Goal: Information Seeking & Learning: Find contact information

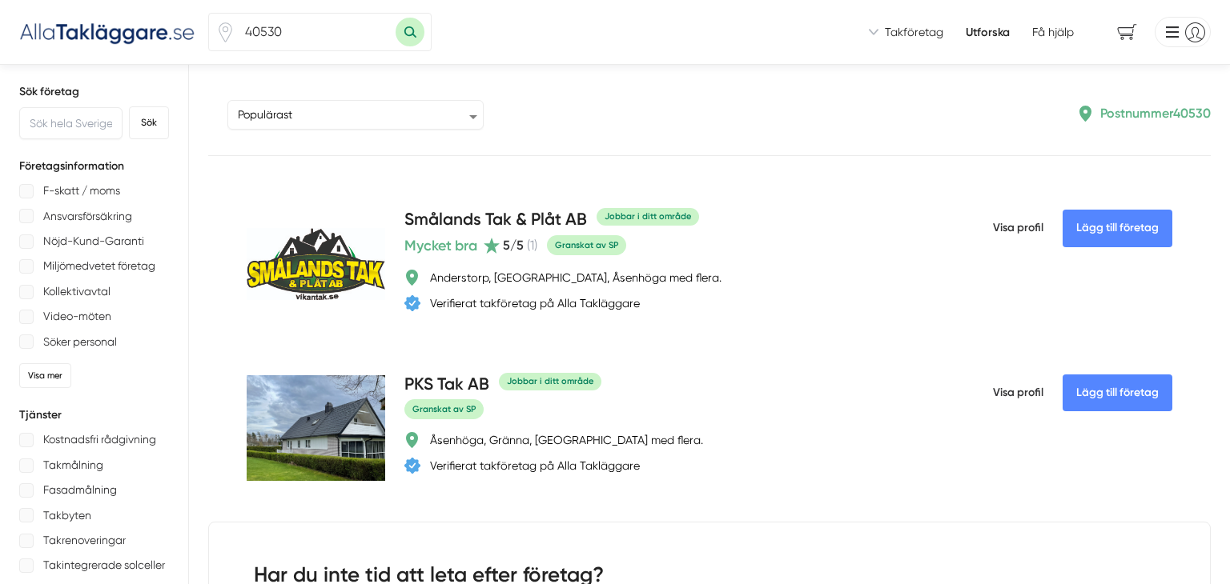
click at [63, 538] on p "Takrenoveringar" at bounding box center [84, 541] width 82 height 20
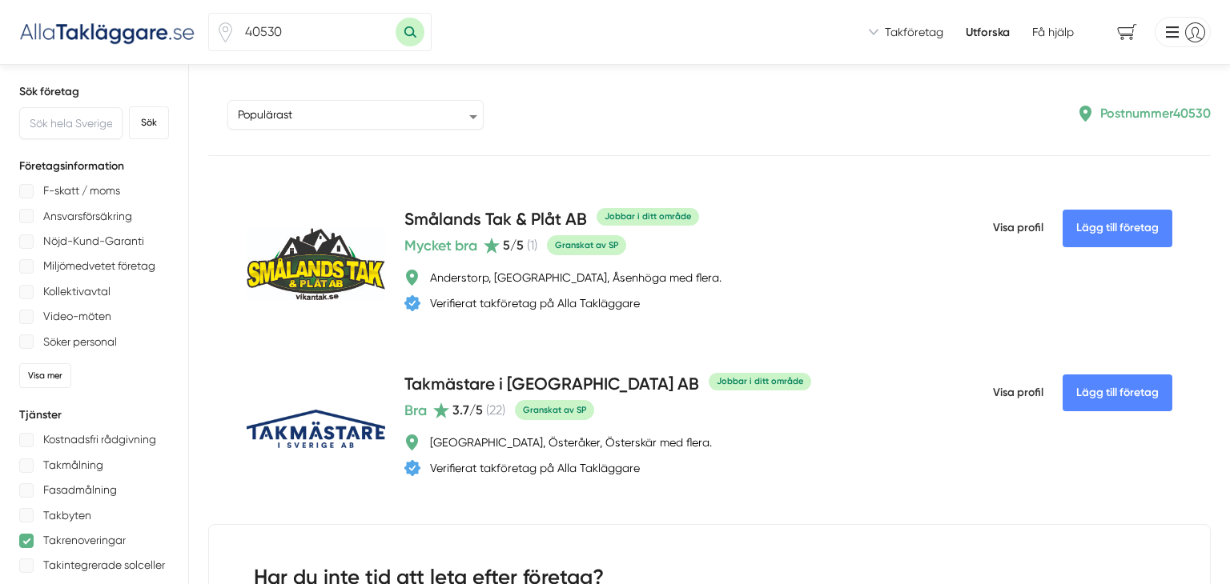
click at [78, 558] on p "Takintegrerade solceller" at bounding box center [104, 566] width 122 height 20
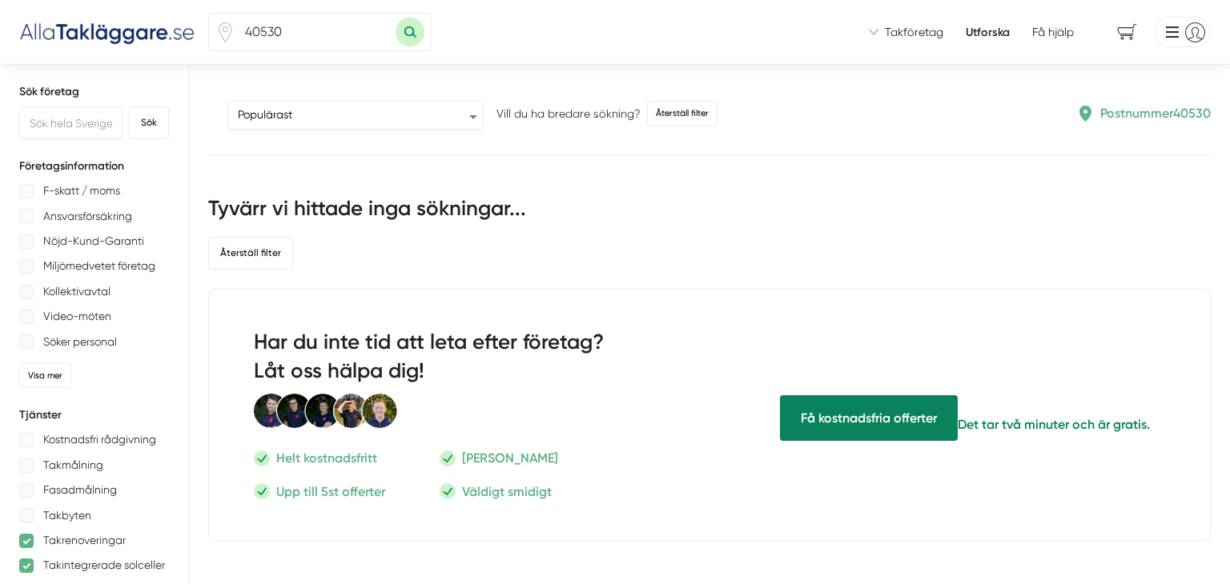
click at [339, 37] on input "40530" at bounding box center [315, 32] width 160 height 37
type input "4"
click at [154, 116] on button "Sök" at bounding box center [149, 122] width 40 height 33
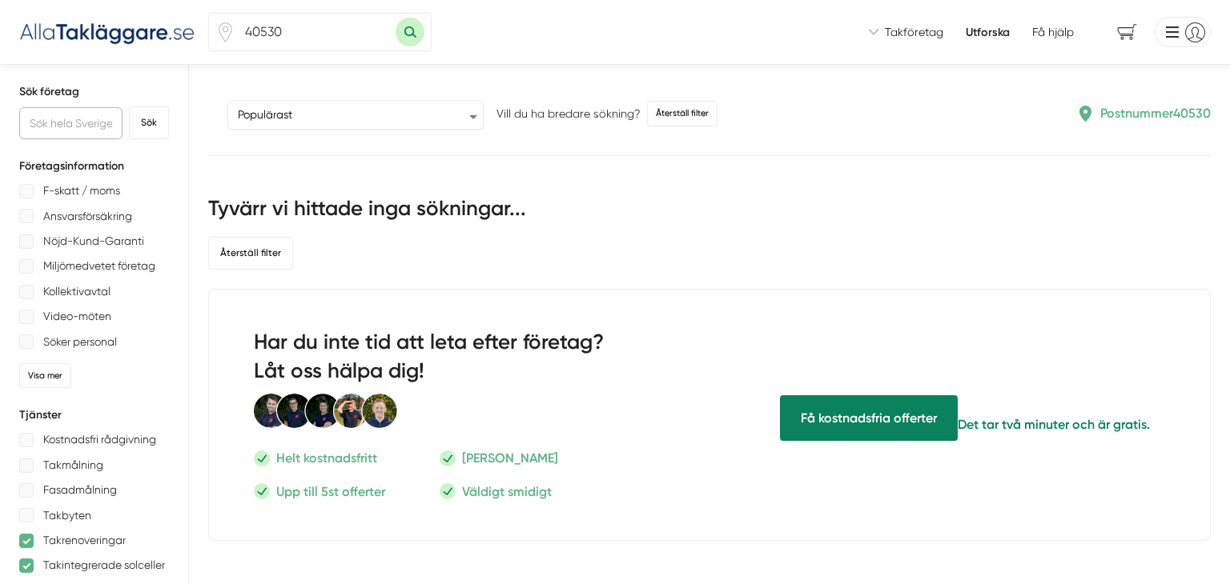
click at [94, 117] on input "text" at bounding box center [70, 123] width 103 height 32
click at [300, 27] on input "40530" at bounding box center [315, 32] width 160 height 37
type input "4"
click at [395, 18] on button "Sök med postnummer" at bounding box center [409, 32] width 29 height 29
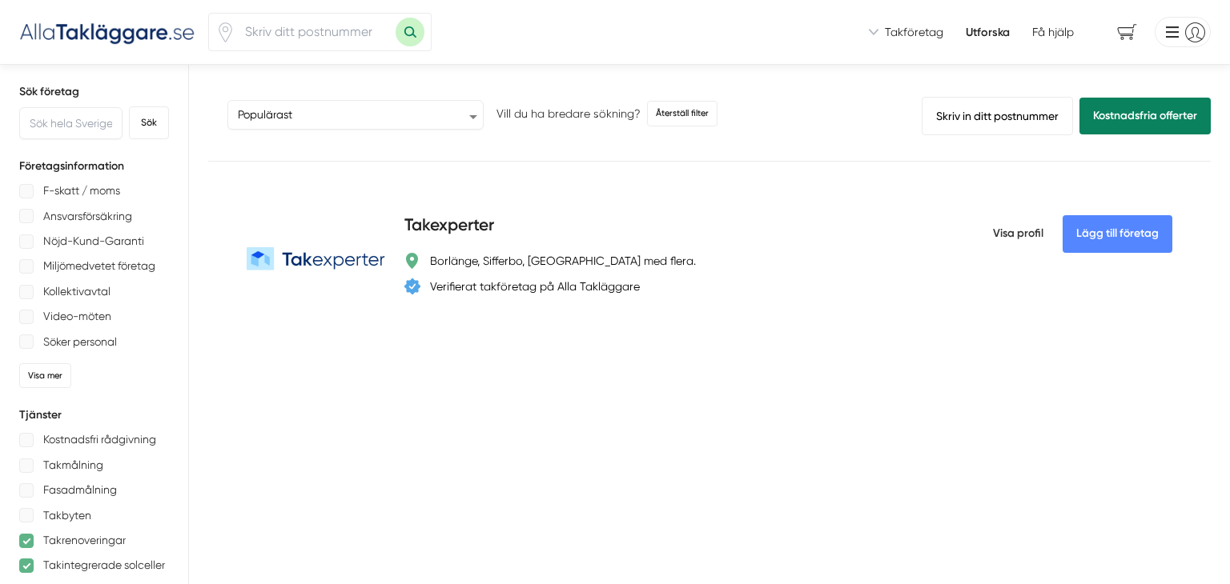
click at [26, 538] on div at bounding box center [26, 541] width 14 height 14
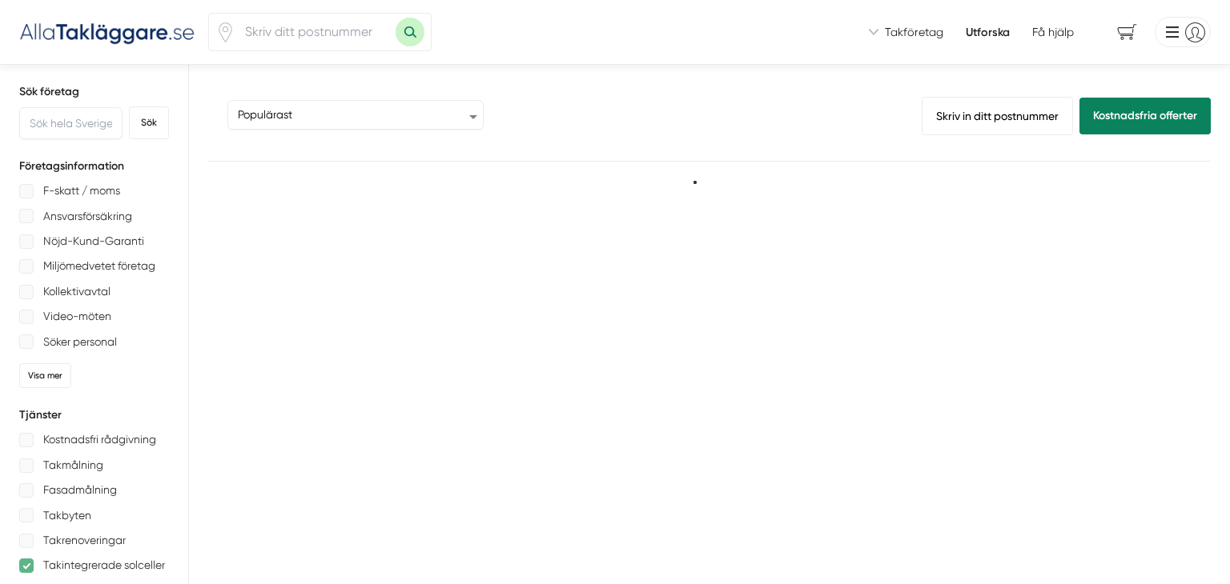
click at [23, 556] on div "Takintegrerade solceller" at bounding box center [94, 566] width 150 height 20
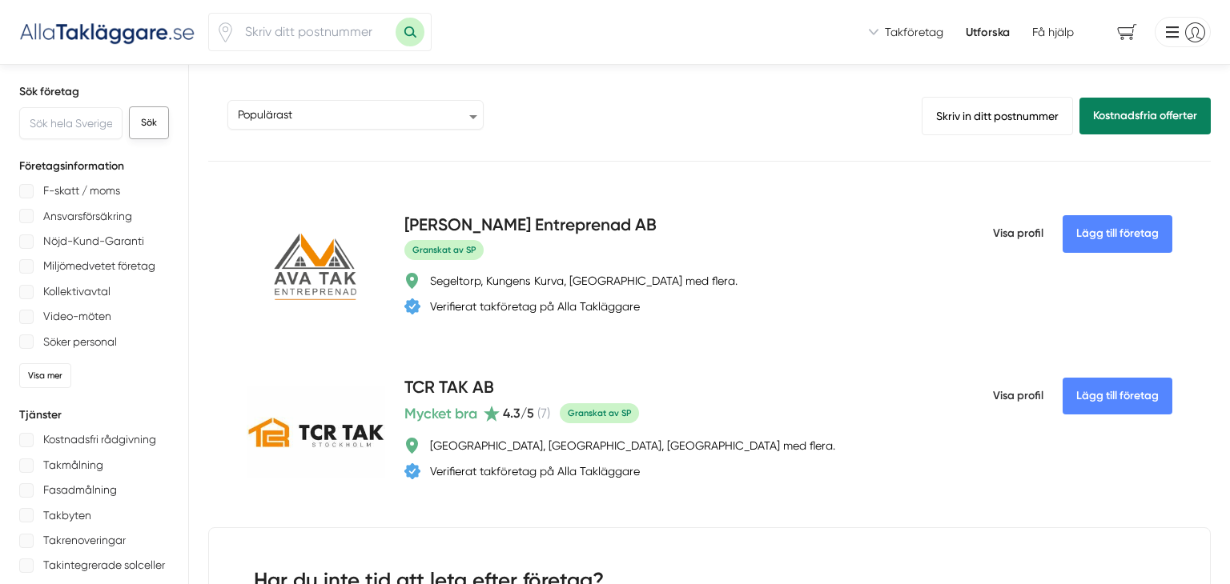
click at [161, 126] on button "Sök" at bounding box center [149, 122] width 40 height 33
click at [156, 125] on button "Sök" at bounding box center [149, 122] width 40 height 33
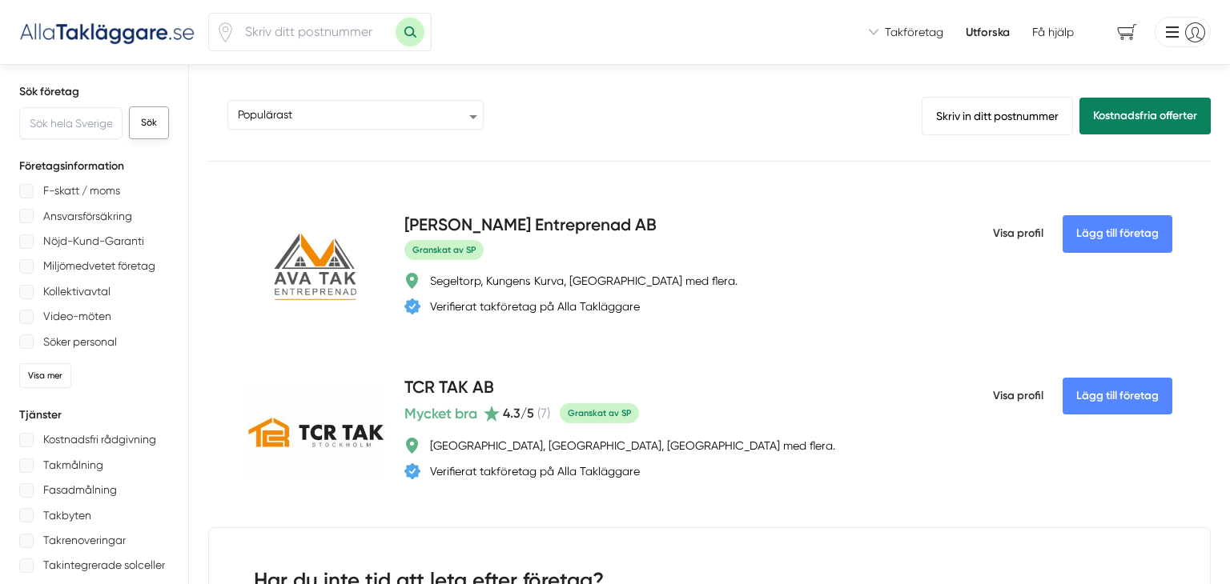
click at [156, 125] on button "Sök" at bounding box center [149, 122] width 40 height 33
click at [359, 45] on input "number" at bounding box center [315, 32] width 160 height 37
type input "21109"
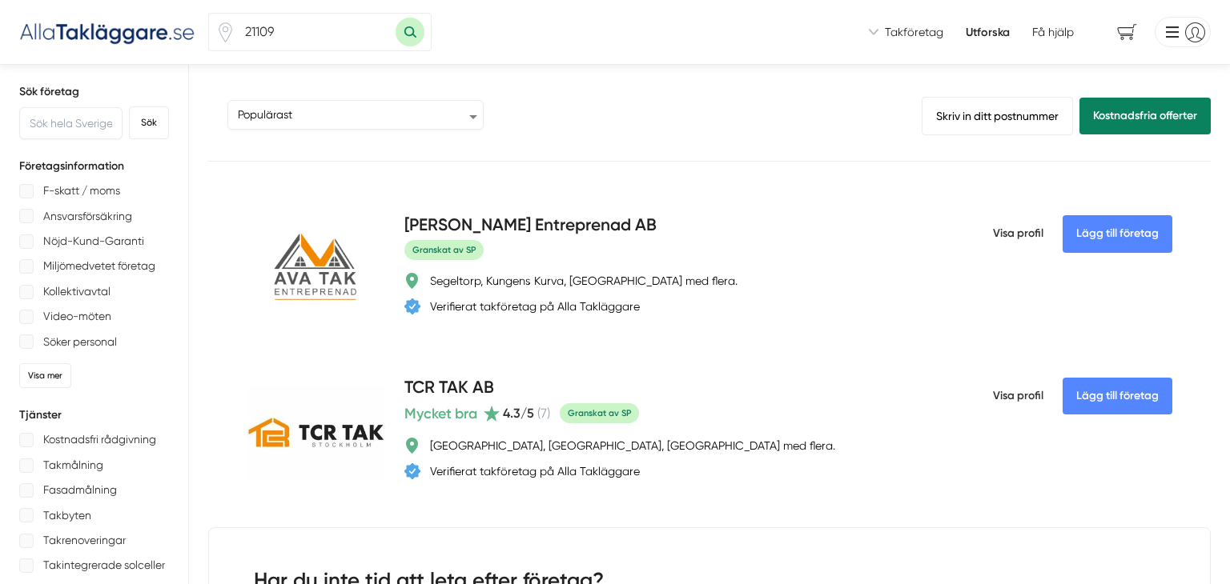
click at [395, 18] on button "Sök med postnummer" at bounding box center [409, 32] width 29 height 29
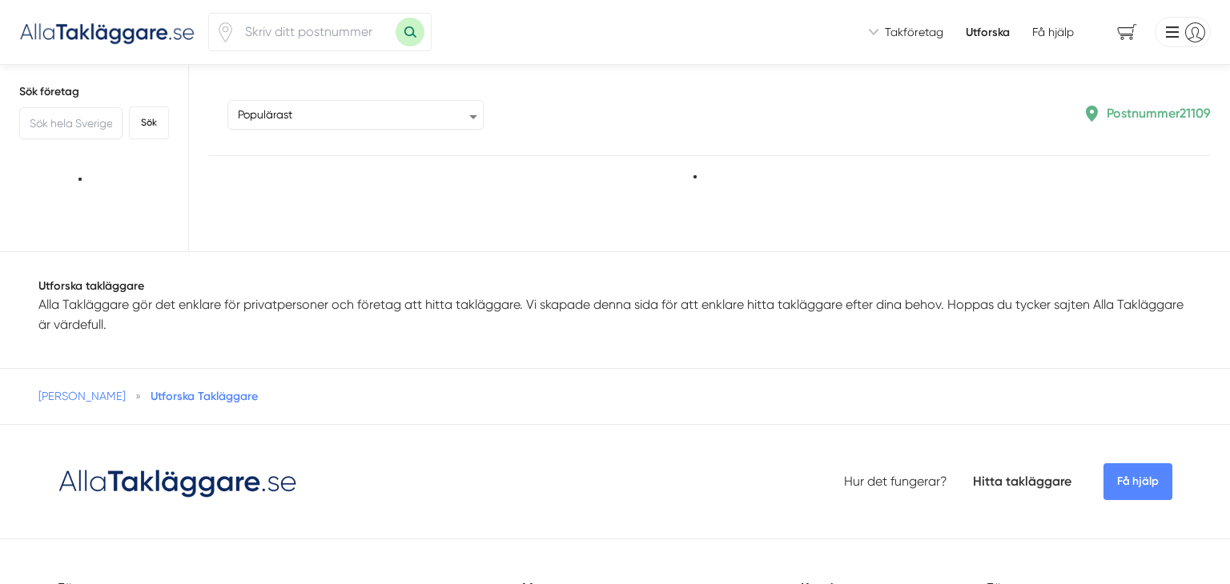
type input "21109"
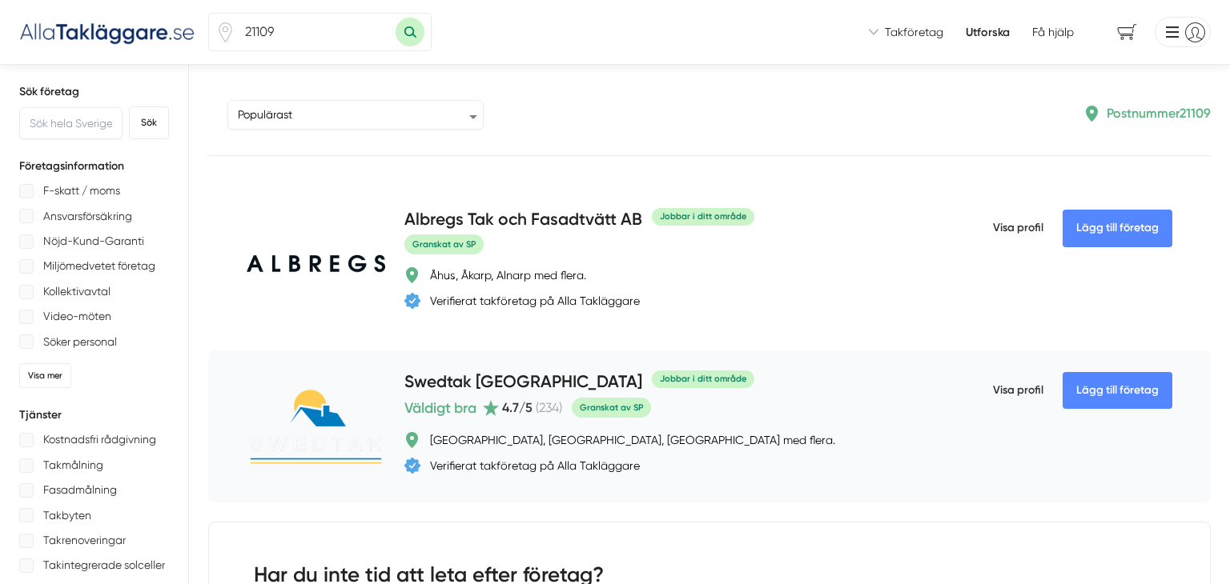
click at [470, 390] on h4 "Swedtak [GEOGRAPHIC_DATA]" at bounding box center [523, 383] width 238 height 26
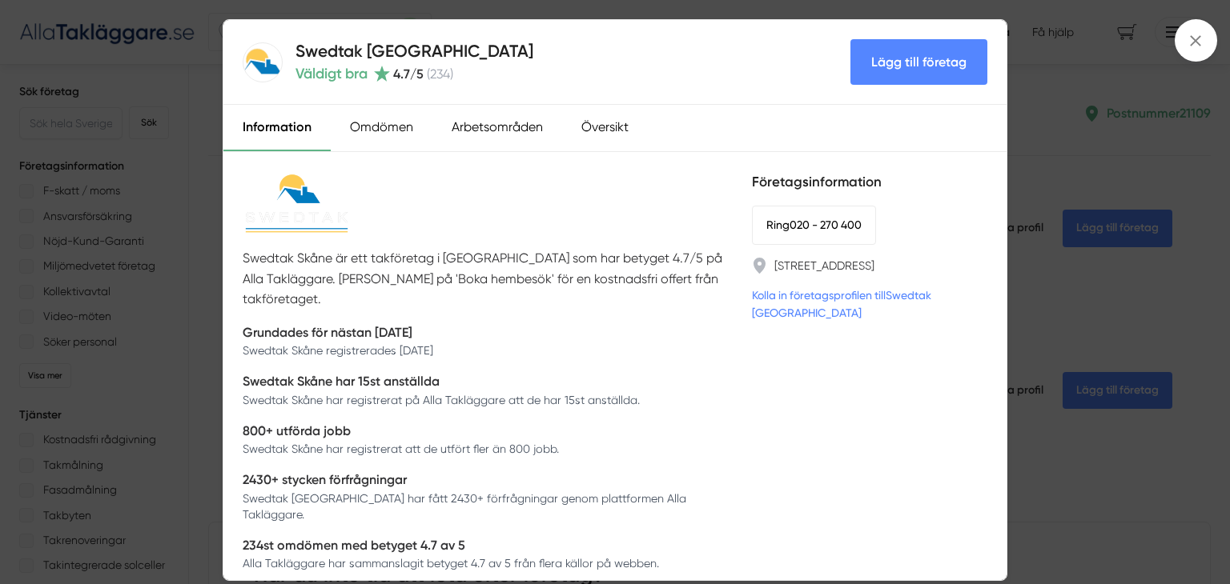
click at [1141, 378] on div "Swedtak [GEOGRAPHIC_DATA] Väldigt bra 4.7 /5 ( 234 ) Lägg till företag Informat…" at bounding box center [615, 292] width 1230 height 584
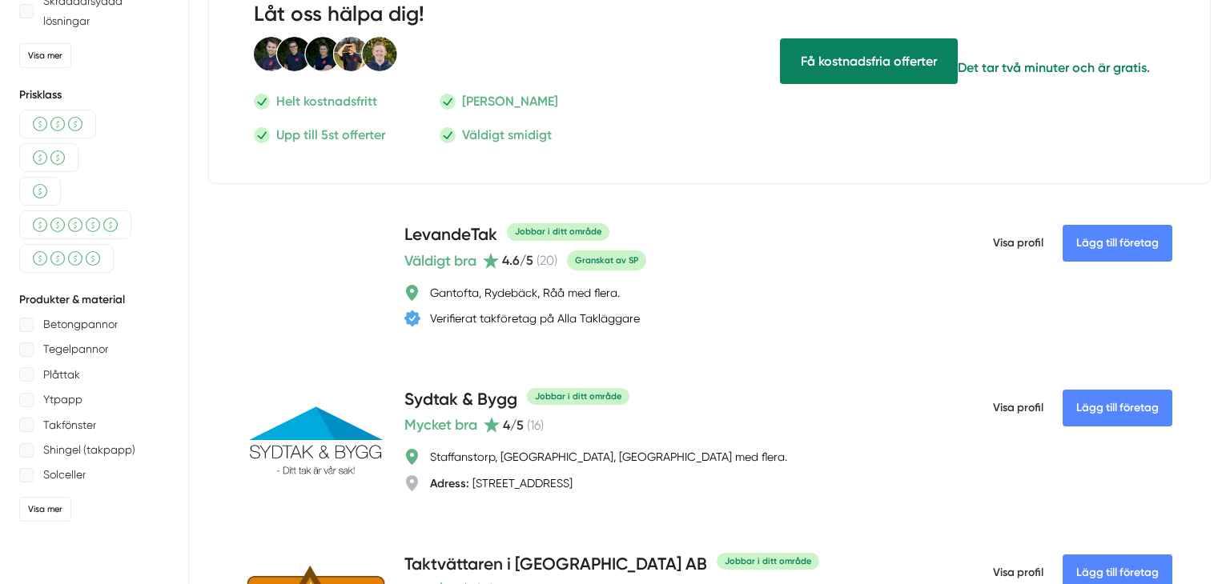
scroll to position [640, 0]
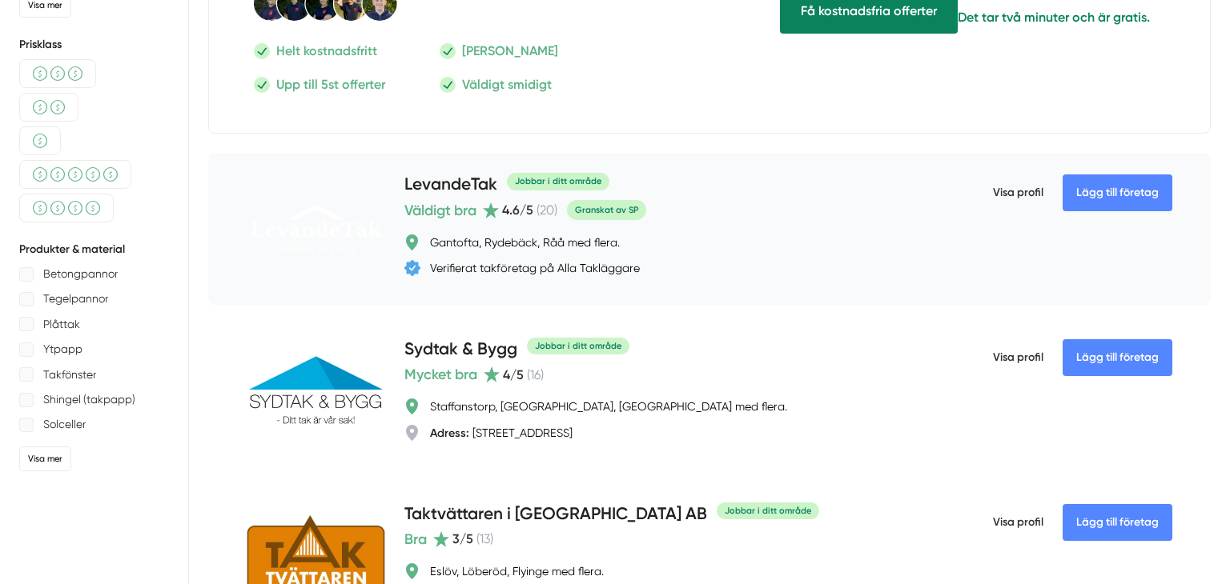
click at [469, 183] on h4 "LevandeTak" at bounding box center [450, 185] width 93 height 26
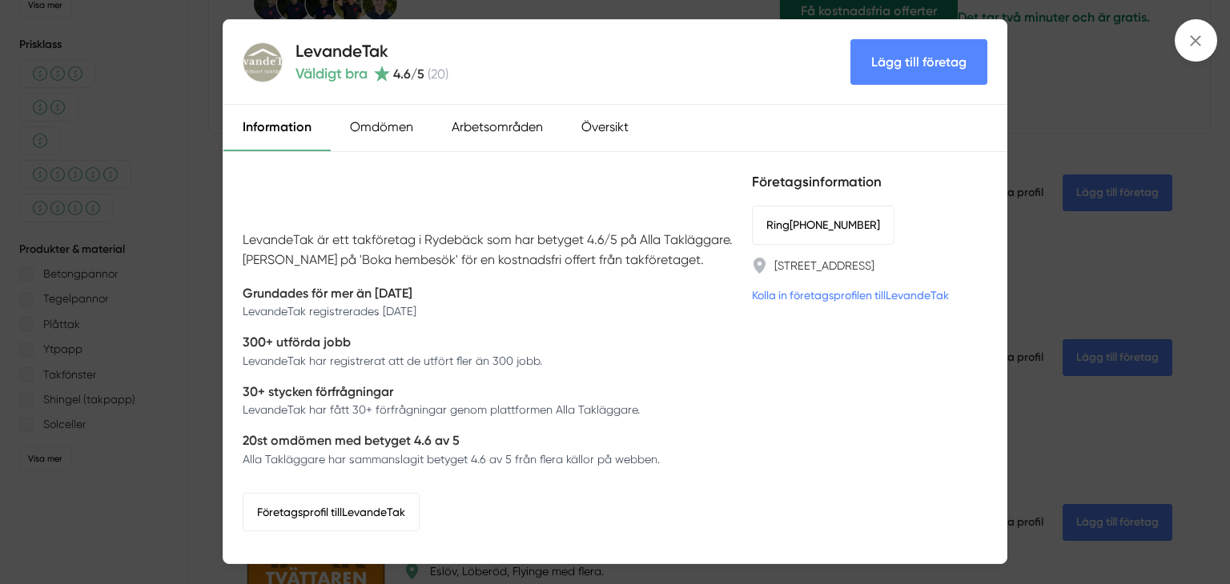
click at [115, 331] on div "LevandeTak Väldigt bra 4.6 /5 ( 20 ) Lägg till företag Information Omdömen Arbe…" at bounding box center [615, 292] width 1230 height 584
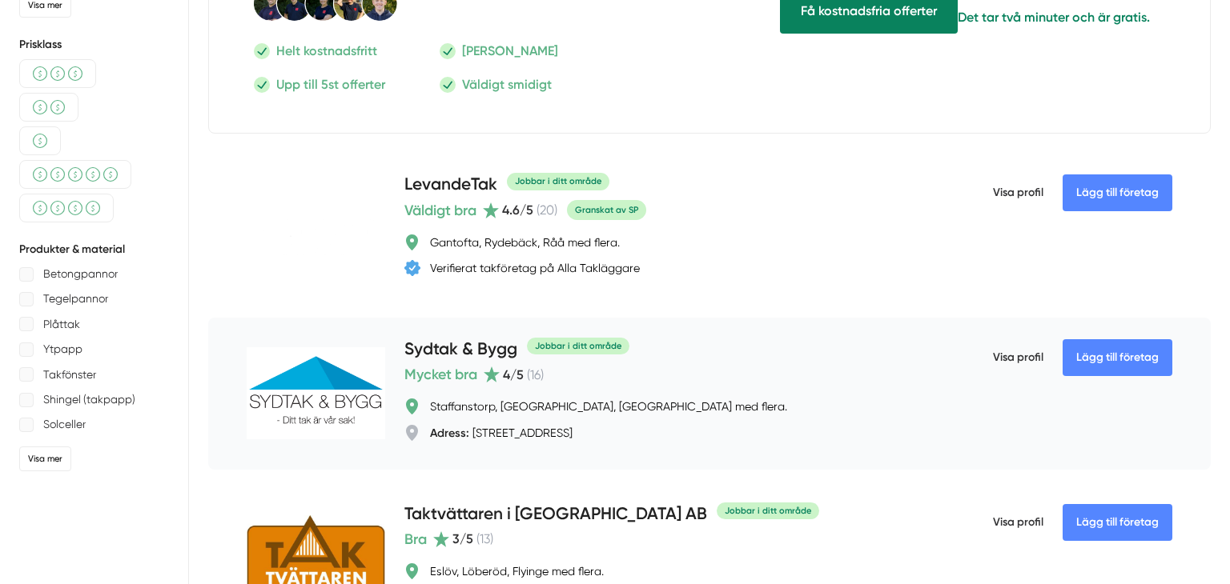
click at [461, 341] on h4 "Sydtak & Bygg" at bounding box center [460, 350] width 113 height 26
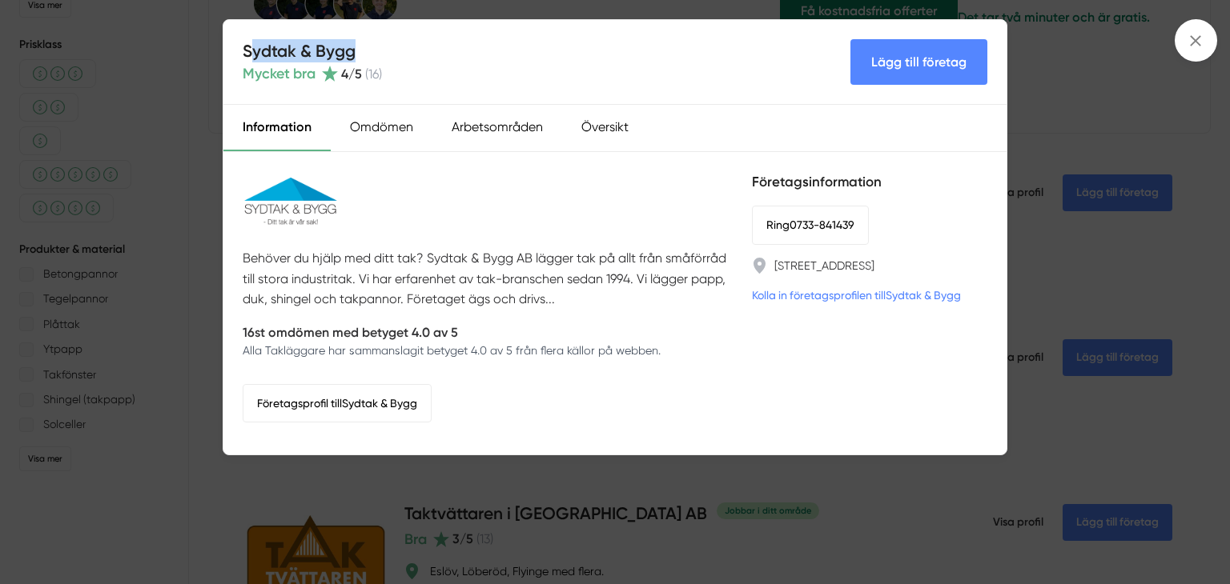
drag, startPoint x: 247, startPoint y: 54, endPoint x: 376, endPoint y: 50, distance: 128.9
click at [376, 50] on h4 "Sydtak & Bygg" at bounding box center [312, 50] width 139 height 23
drag, startPoint x: 364, startPoint y: 50, endPoint x: 231, endPoint y: 50, distance: 132.9
click at [231, 50] on div "Sydtak & Bygg Mycket bra 4 /5 ( 16 ) Lägg till företag" at bounding box center [614, 62] width 783 height 85
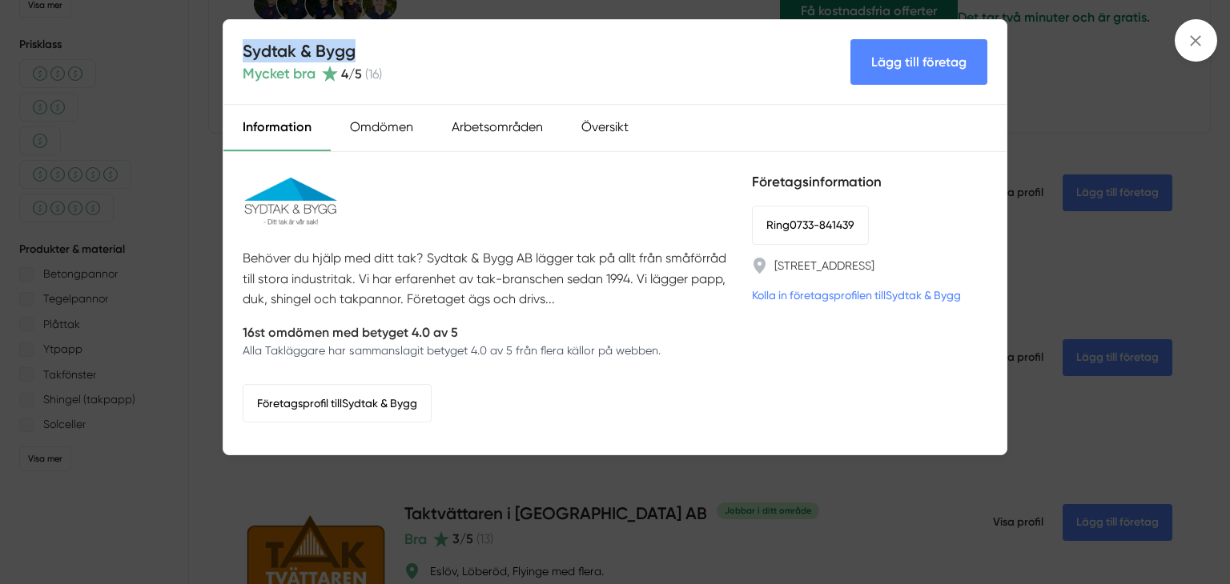
copy h4 "Sydtak & Bygg"
